Goal: Information Seeking & Learning: Learn about a topic

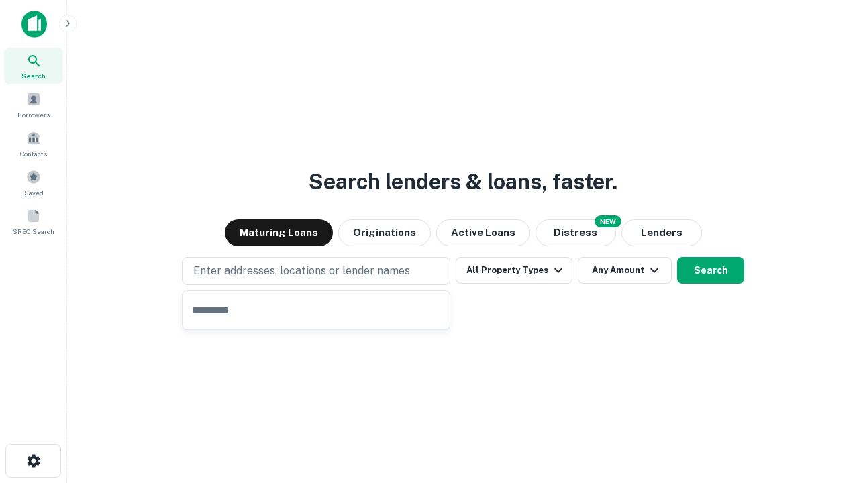
type input "**********"
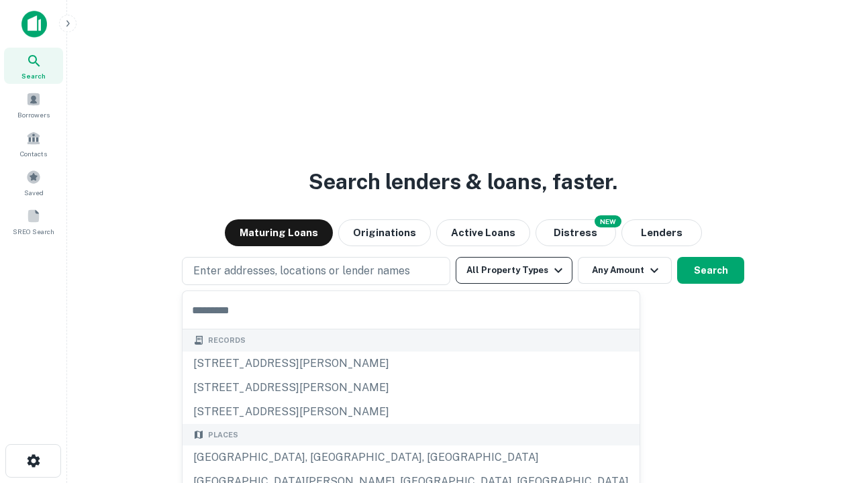
click at [514, 270] on button "All Property Types" at bounding box center [514, 270] width 117 height 27
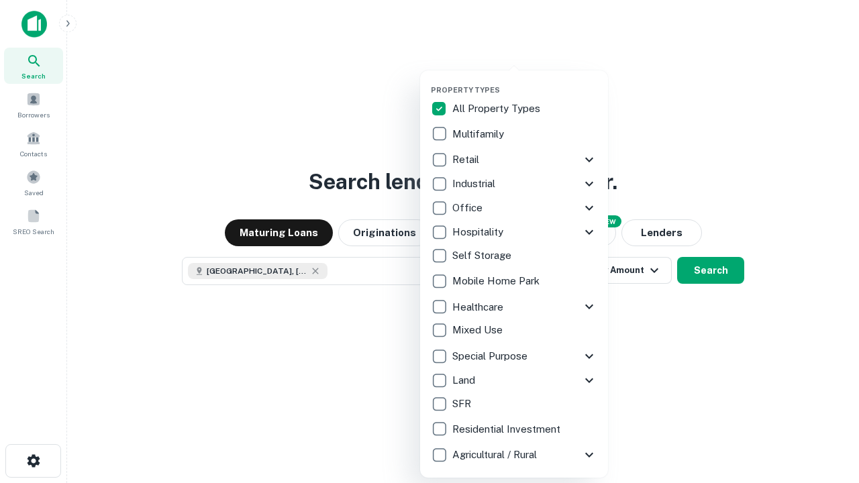
click at [525, 81] on button "button" at bounding box center [525, 81] width 188 height 1
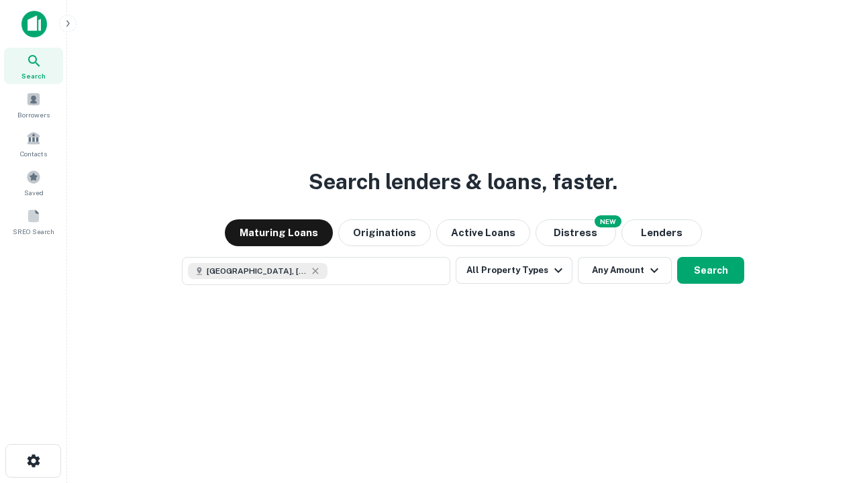
scroll to position [21, 0]
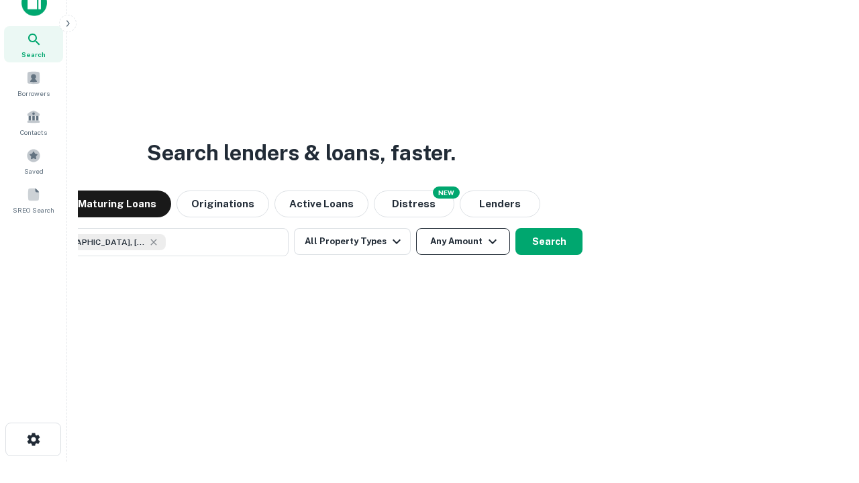
click at [416, 228] on button "Any Amount" at bounding box center [463, 241] width 94 height 27
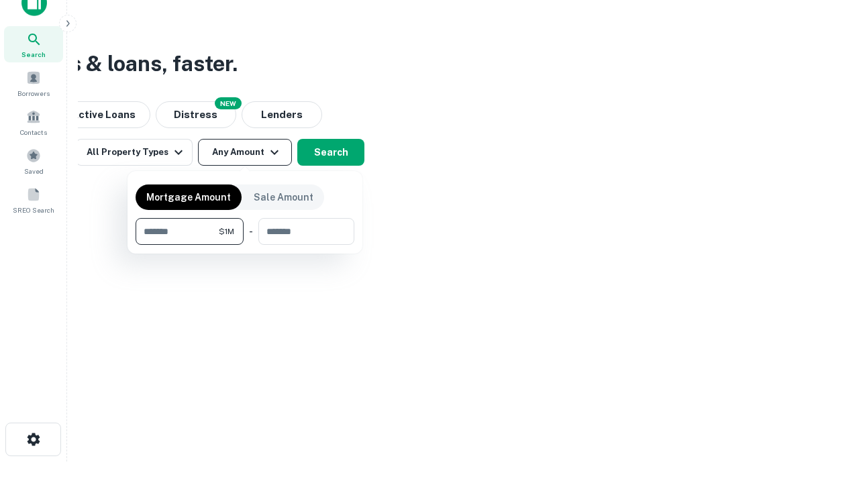
type input "*******"
click at [245, 245] on button "button" at bounding box center [245, 245] width 219 height 1
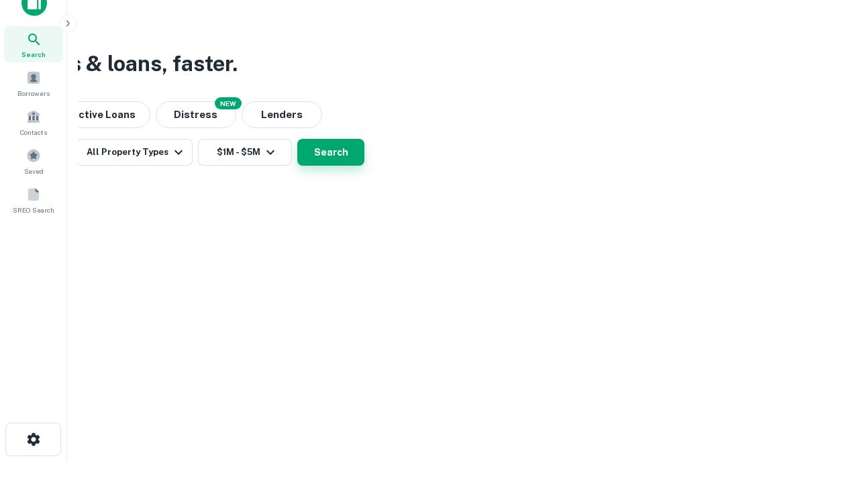
click at [364, 166] on button "Search" at bounding box center [330, 152] width 67 height 27
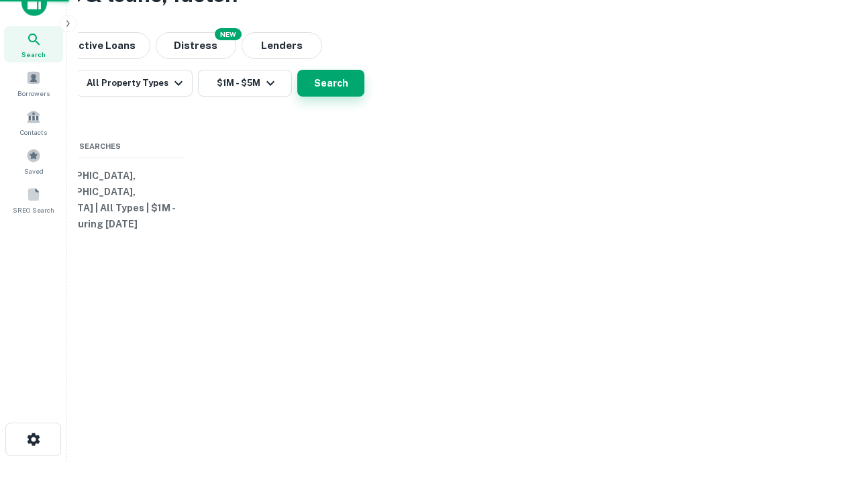
scroll to position [0, 248]
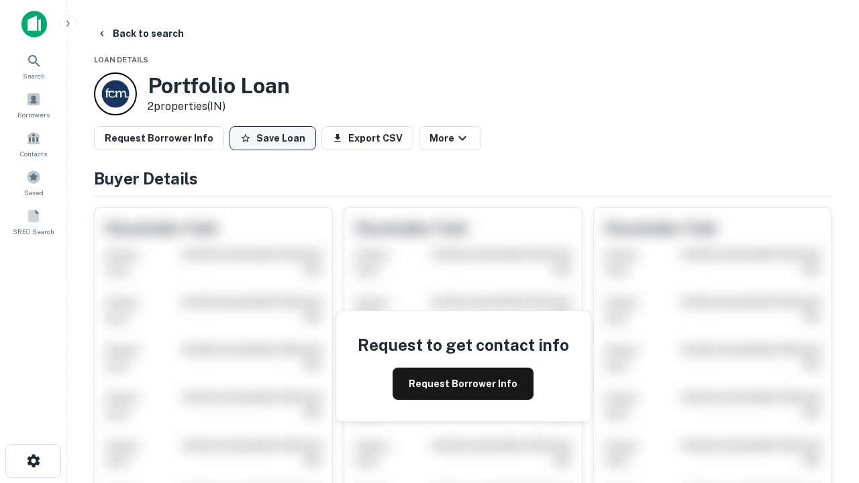
click at [272, 138] on button "Save Loan" at bounding box center [272, 138] width 87 height 24
click at [276, 138] on button "Save Loan" at bounding box center [272, 138] width 87 height 24
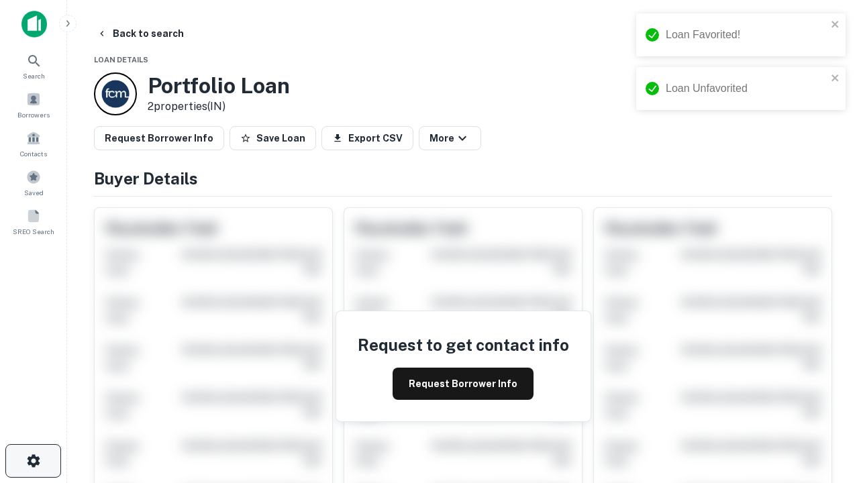
click at [33, 461] on icon "button" at bounding box center [33, 461] width 16 height 16
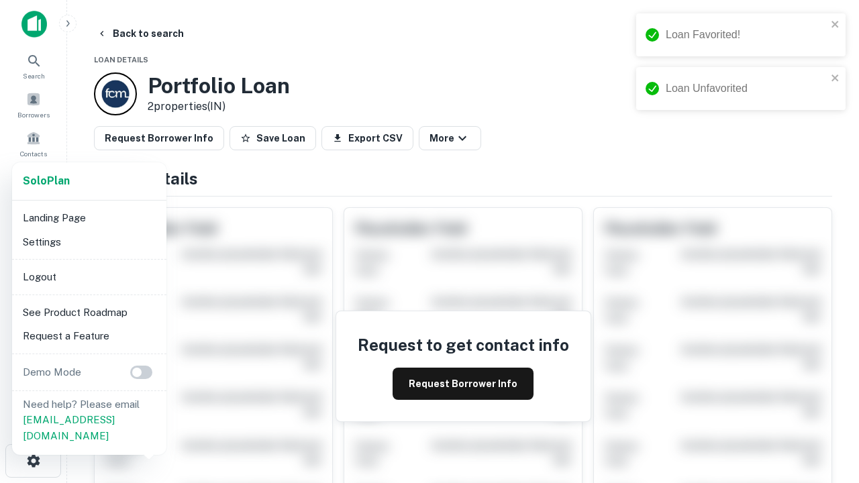
click at [89, 276] on li "Logout" at bounding box center [89, 277] width 144 height 24
